Goal: Task Accomplishment & Management: Use online tool/utility

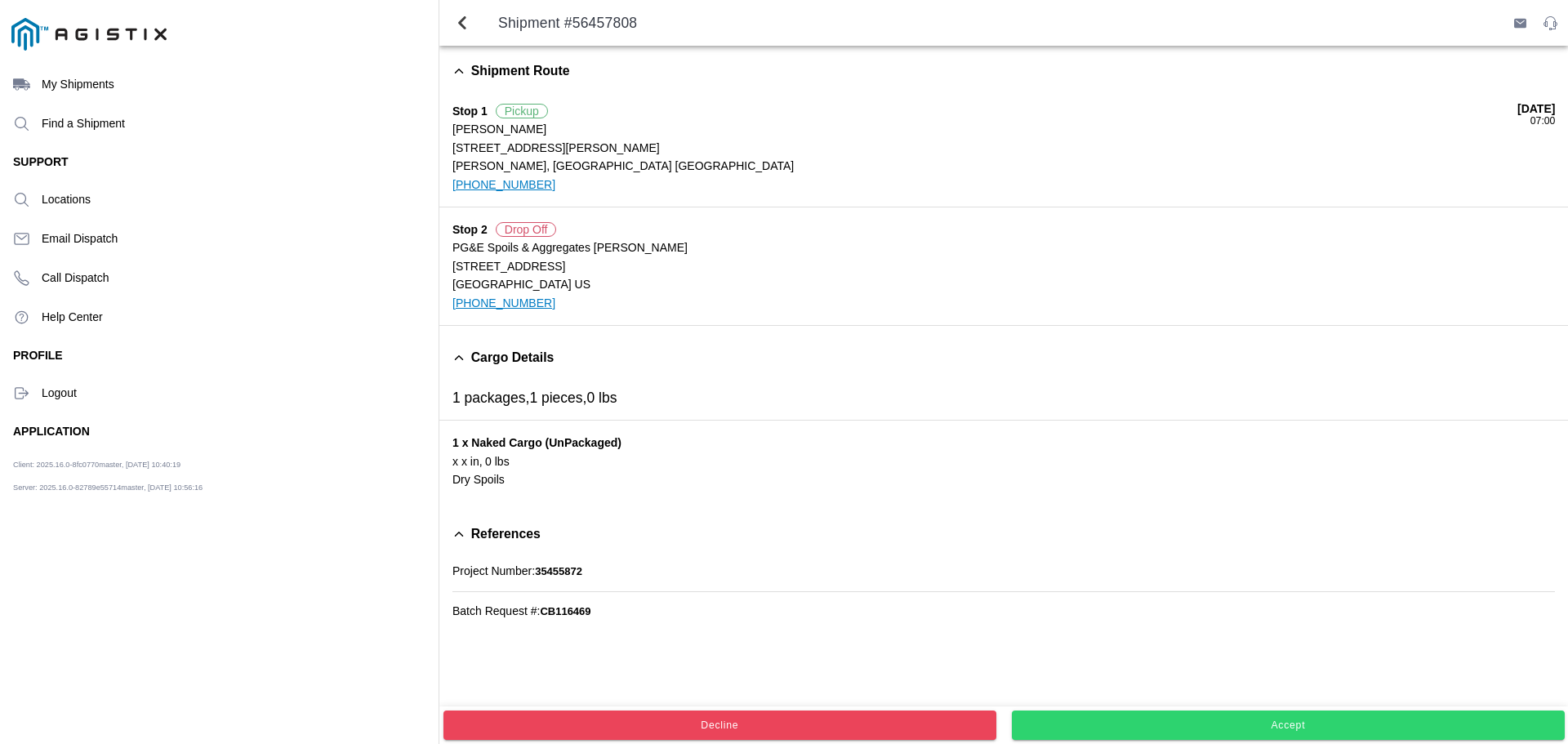
click at [1236, 732] on button "Accept" at bounding box center [1288, 725] width 553 height 30
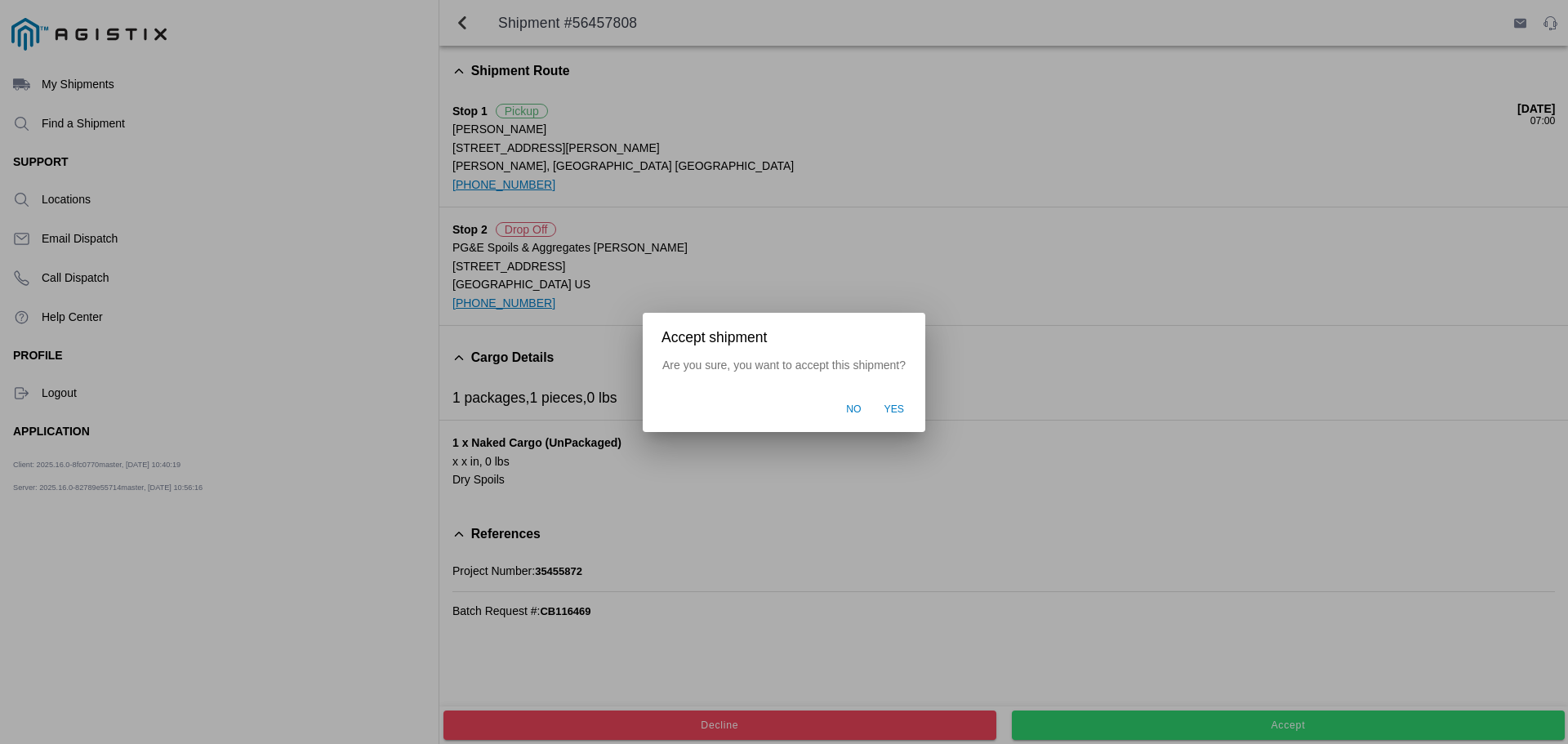
click at [891, 397] on button "Yes" at bounding box center [894, 410] width 37 height 31
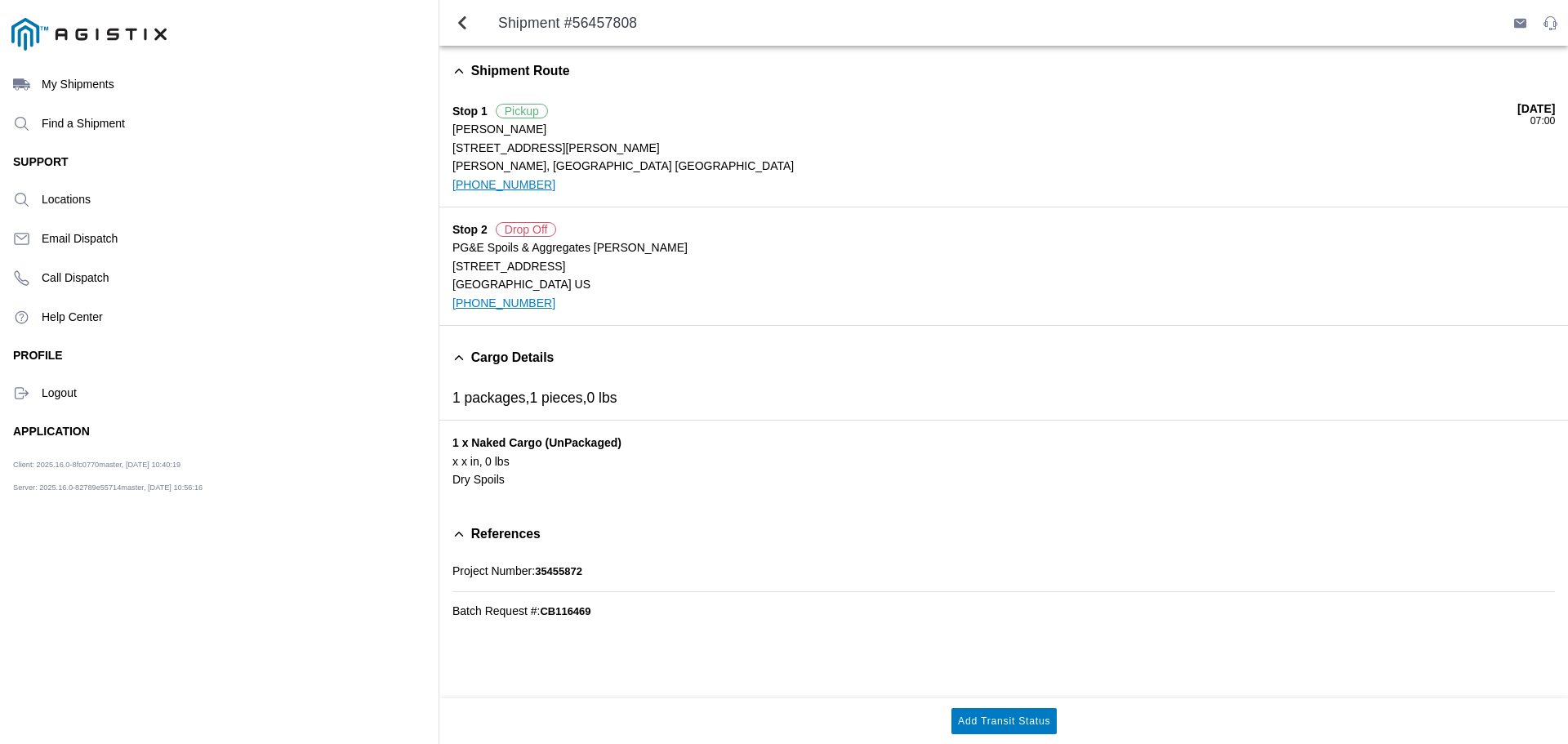
click at [64, 393] on ion-label "Logout" at bounding box center [234, 393] width 384 height 13
